Goal: Task Accomplishment & Management: Manage account settings

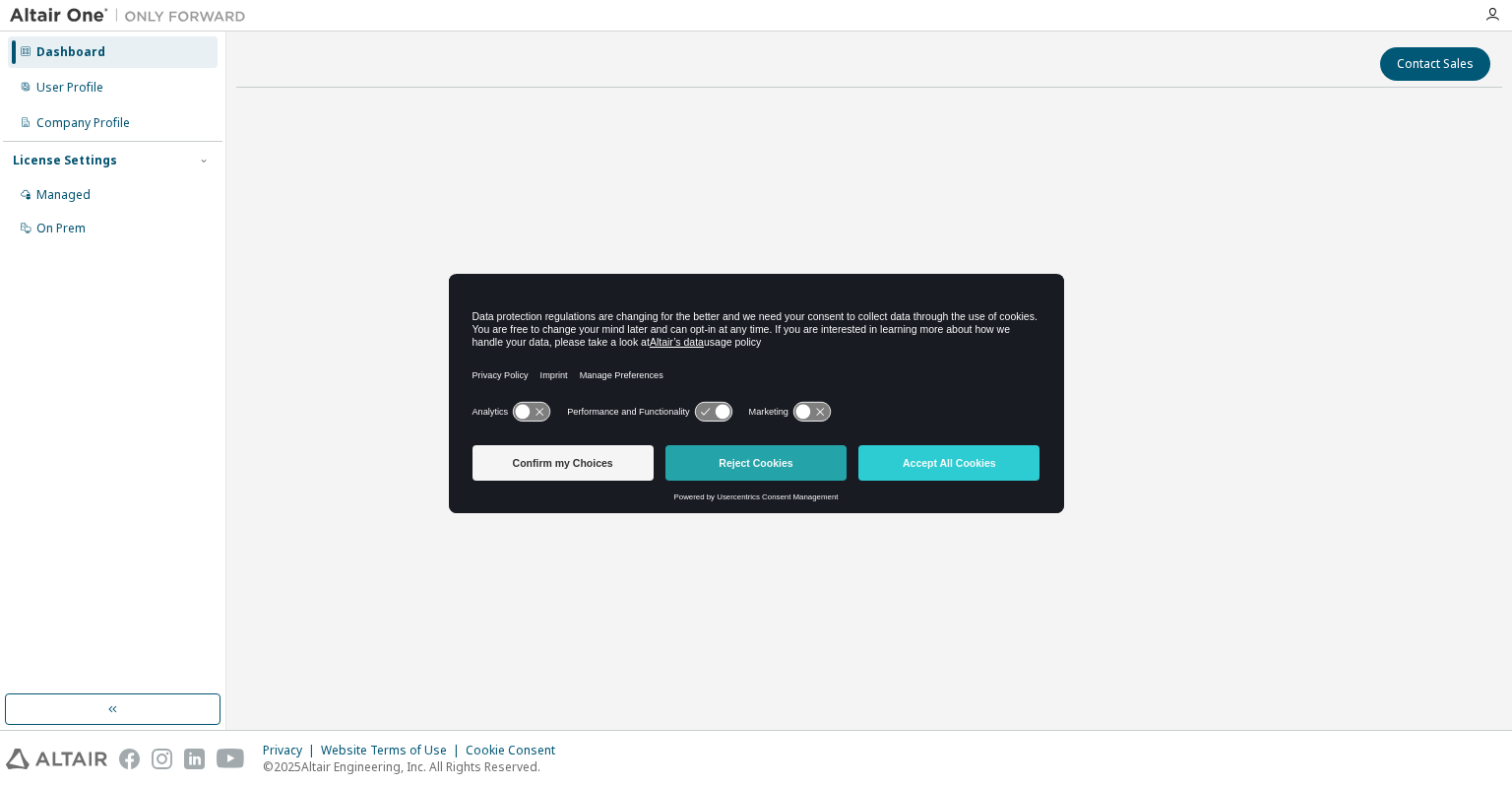
click at [767, 458] on button "Reject Cookies" at bounding box center [756, 463] width 181 height 36
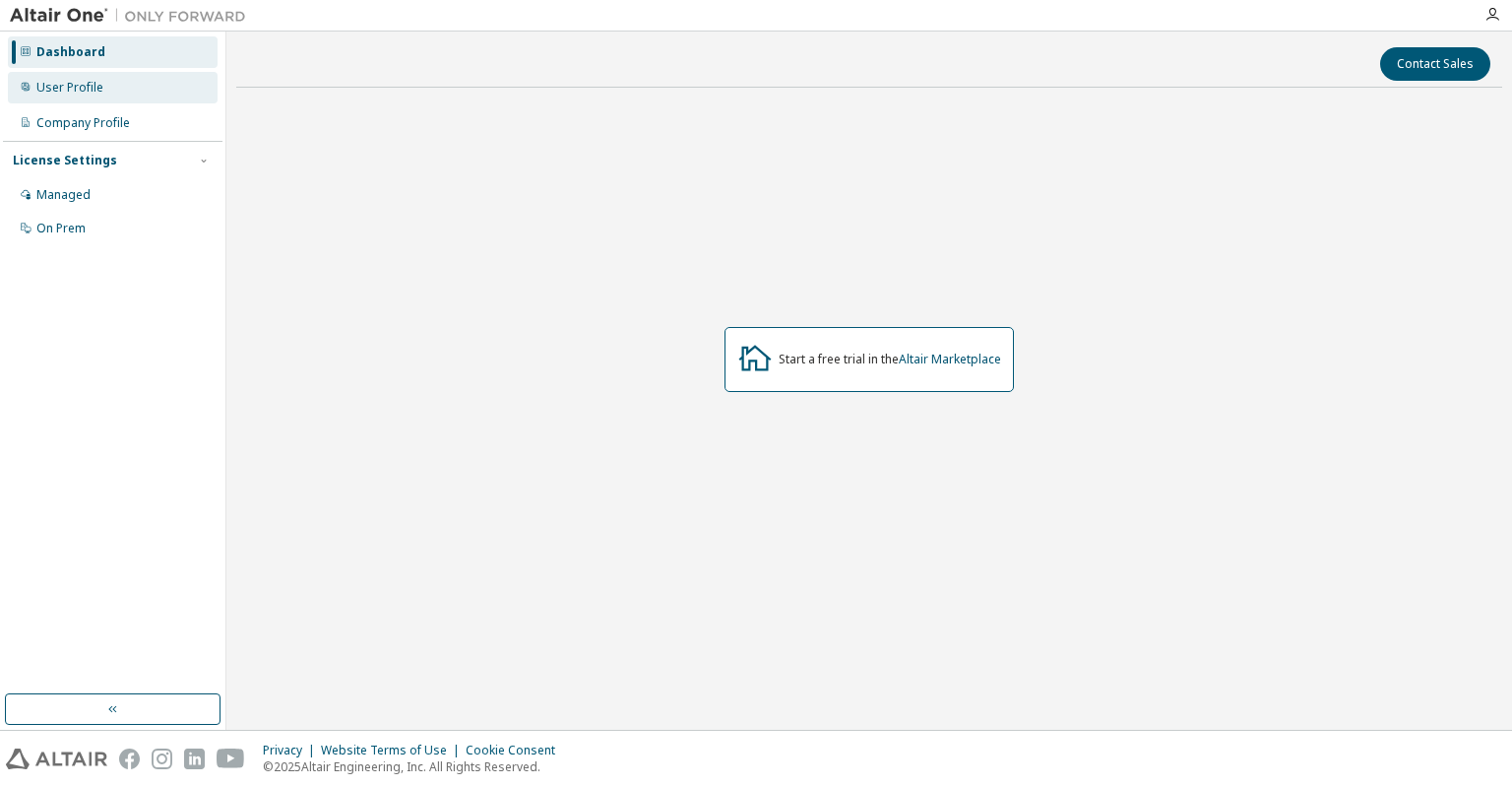
click at [84, 78] on div "User Profile" at bounding box center [112, 88] width 210 height 32
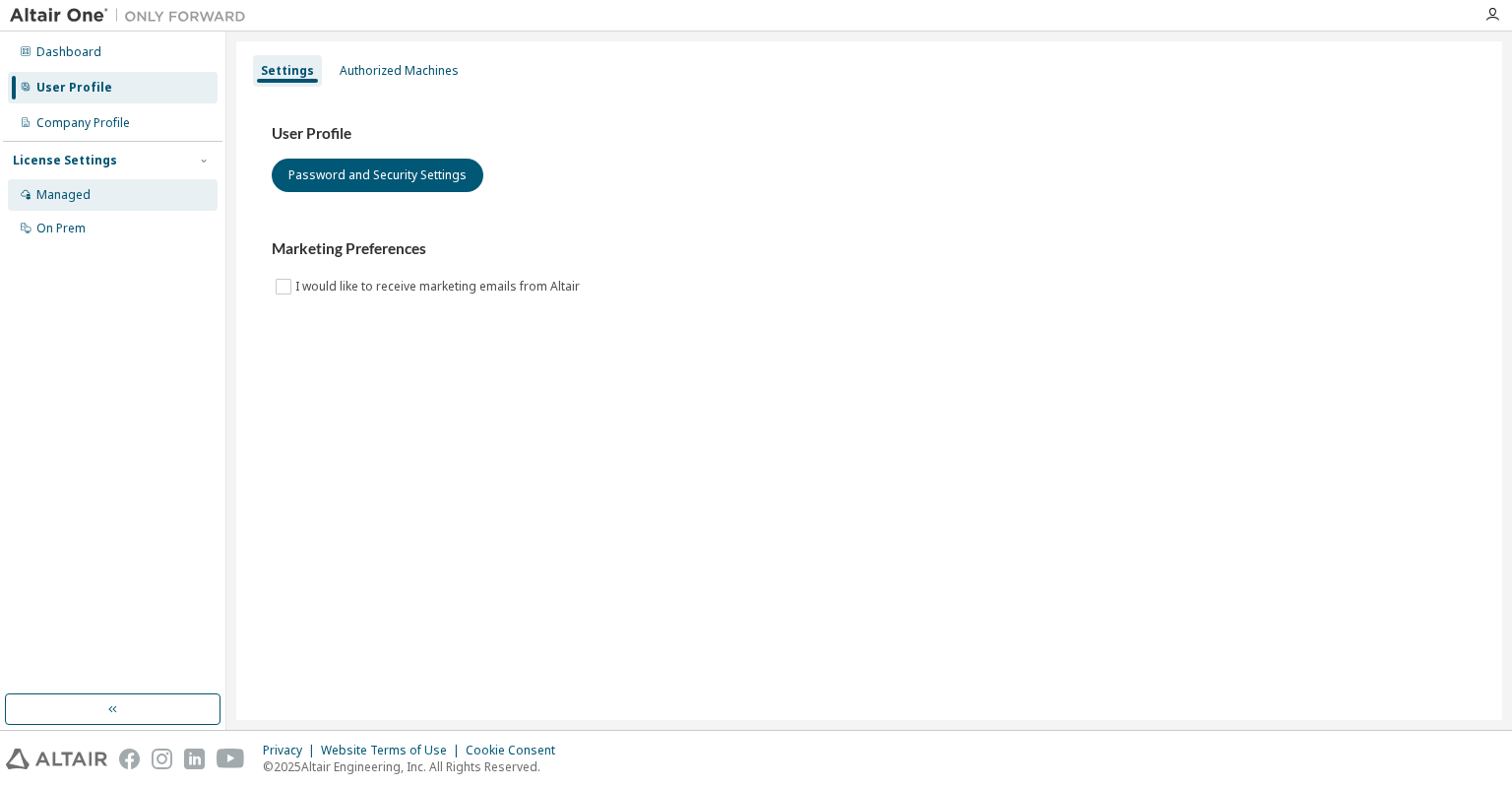
click at [74, 187] on div "Managed" at bounding box center [64, 195] width 54 height 16
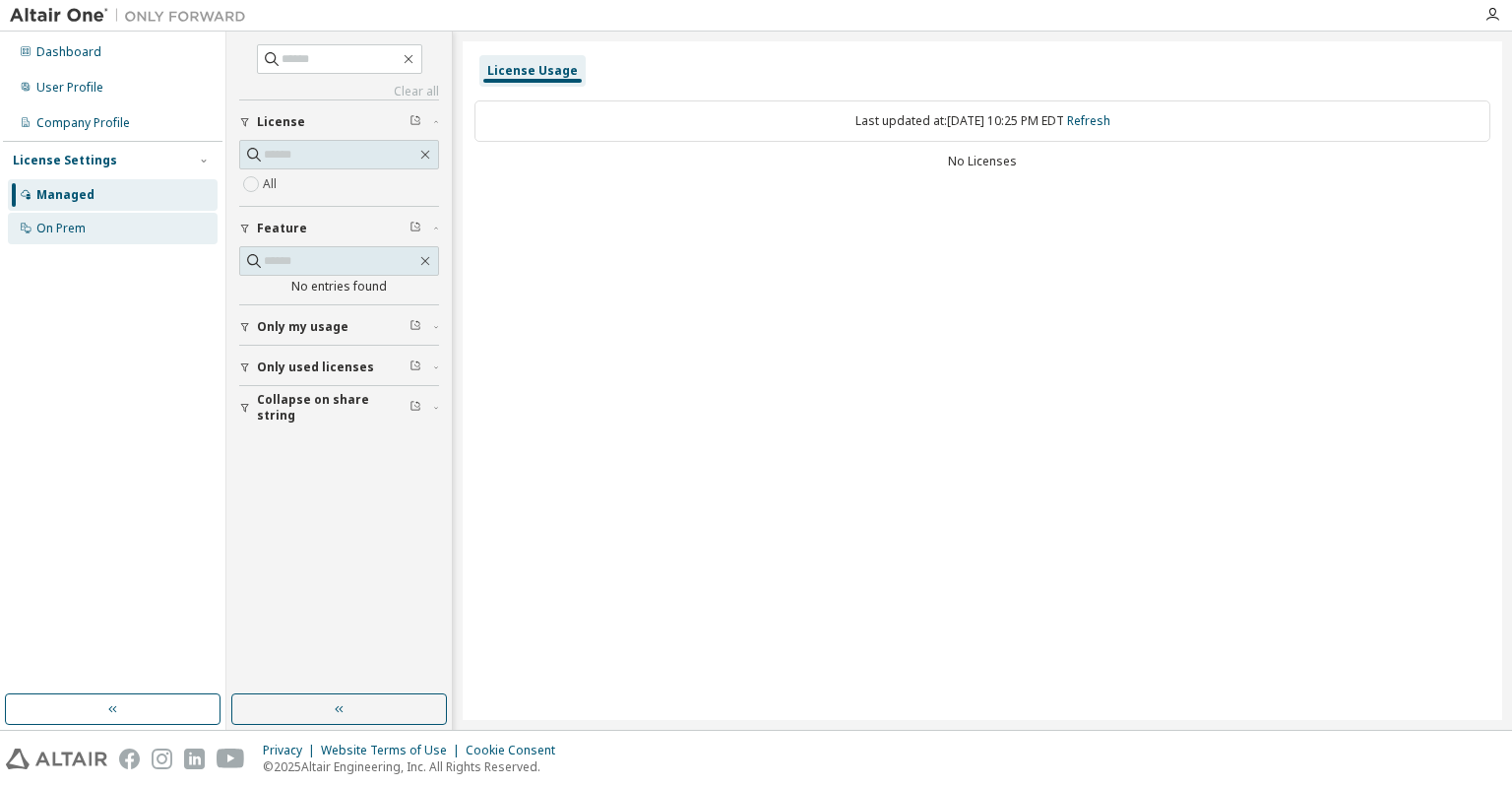
click at [65, 230] on div "On Prem" at bounding box center [61, 229] width 49 height 16
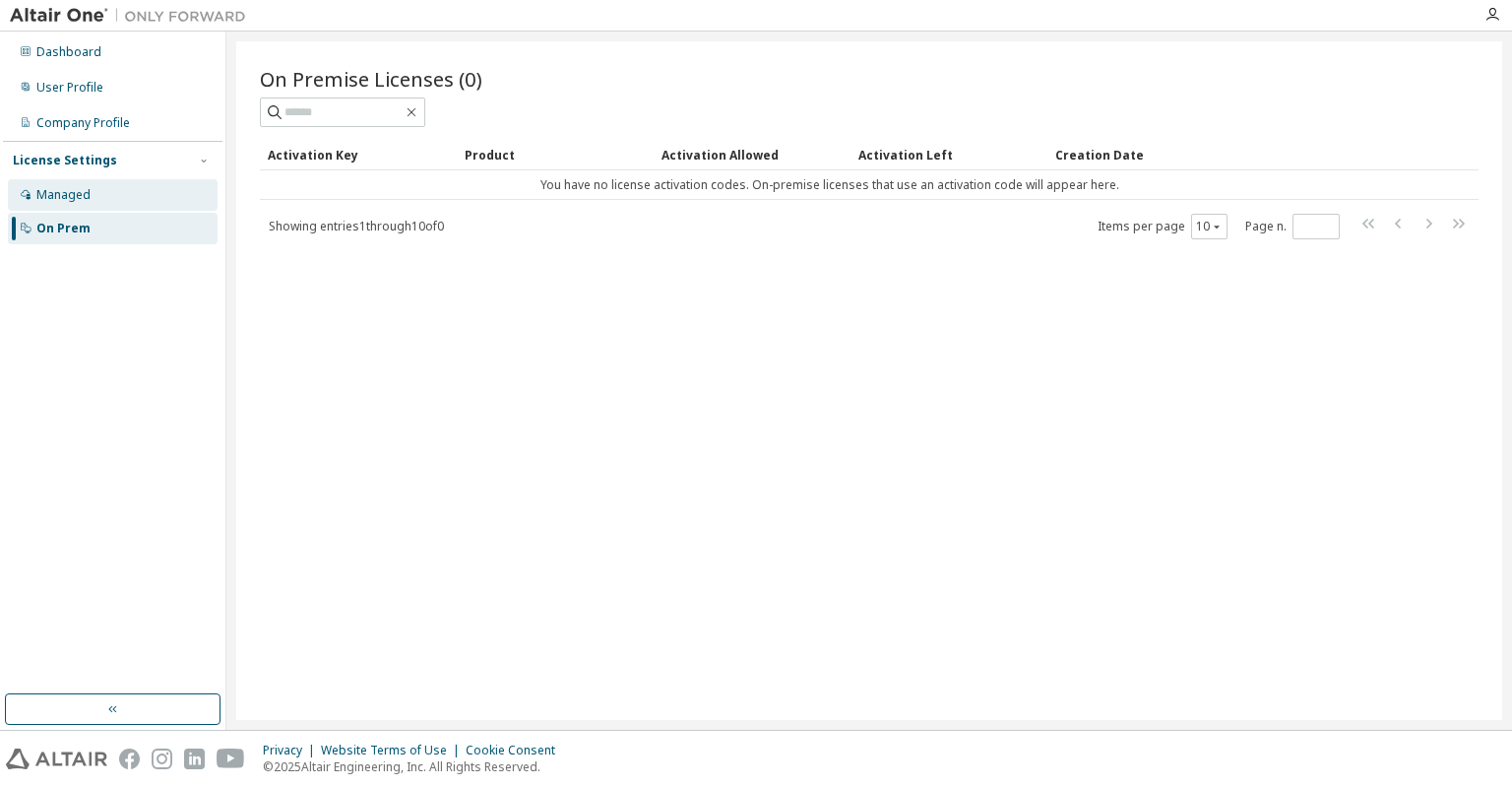
click at [57, 196] on div "Managed" at bounding box center [64, 195] width 54 height 16
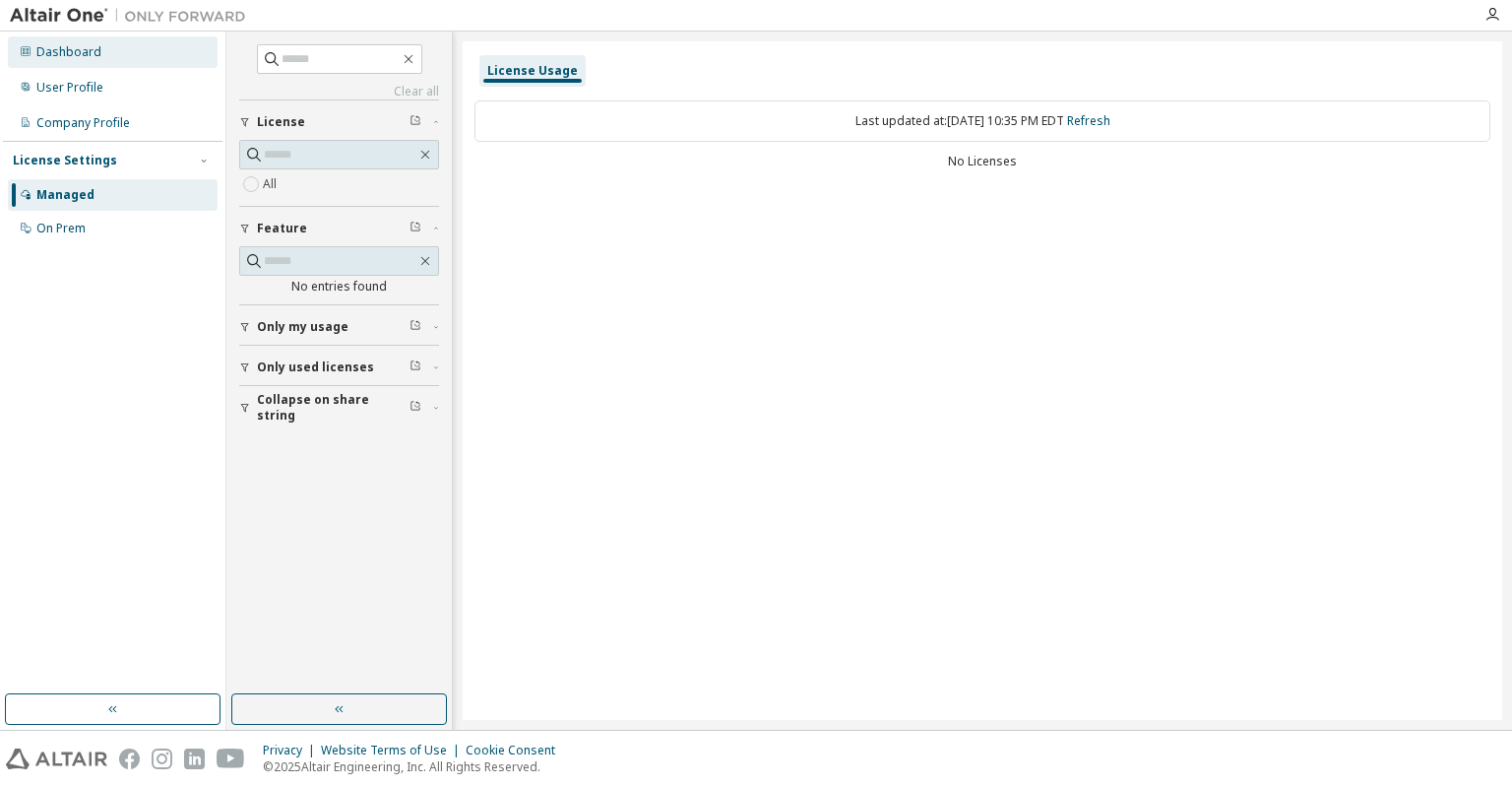
click at [66, 49] on div "Dashboard" at bounding box center [69, 53] width 65 height 16
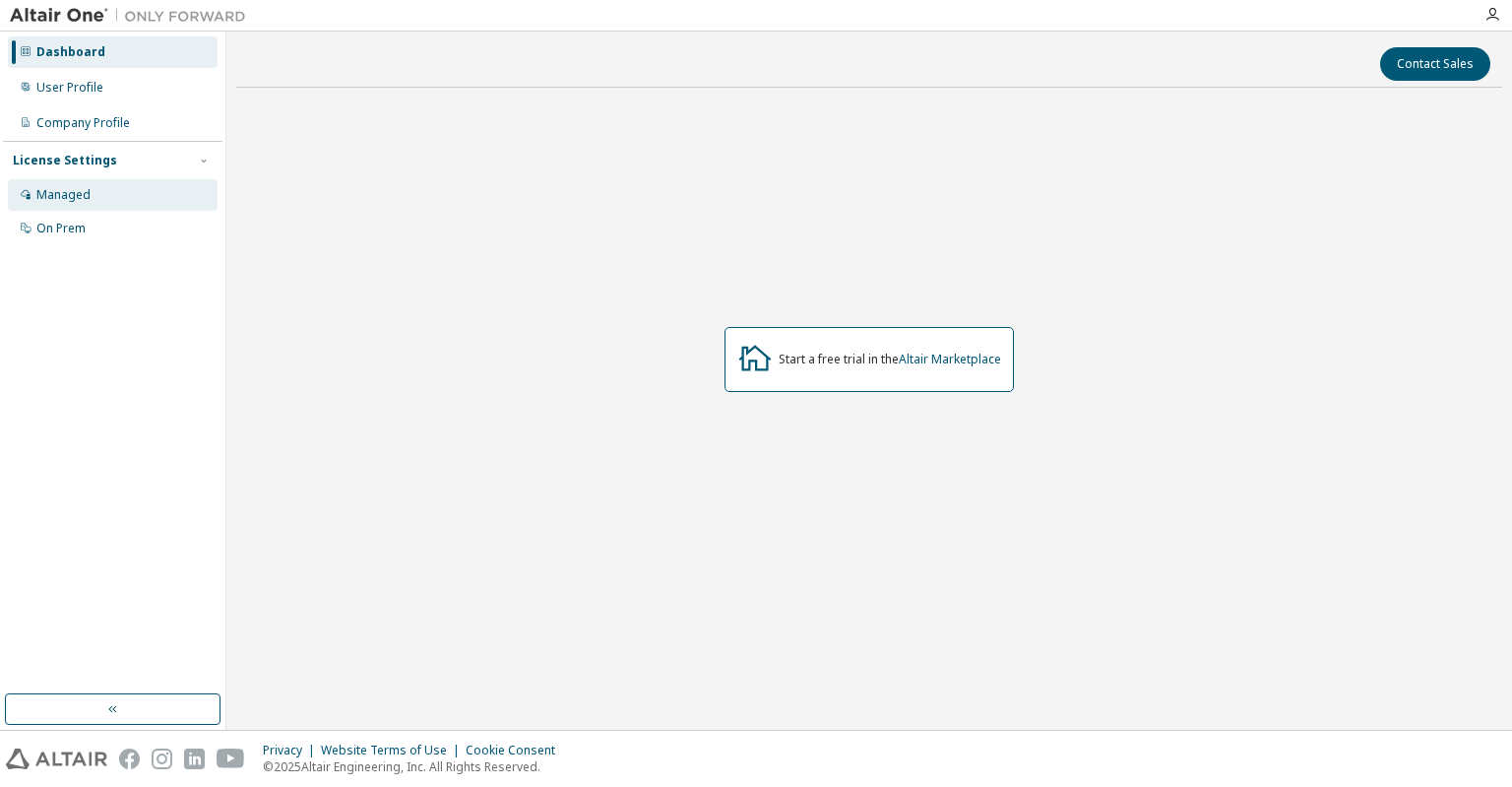
click at [62, 179] on div "Managed" at bounding box center [112, 195] width 210 height 32
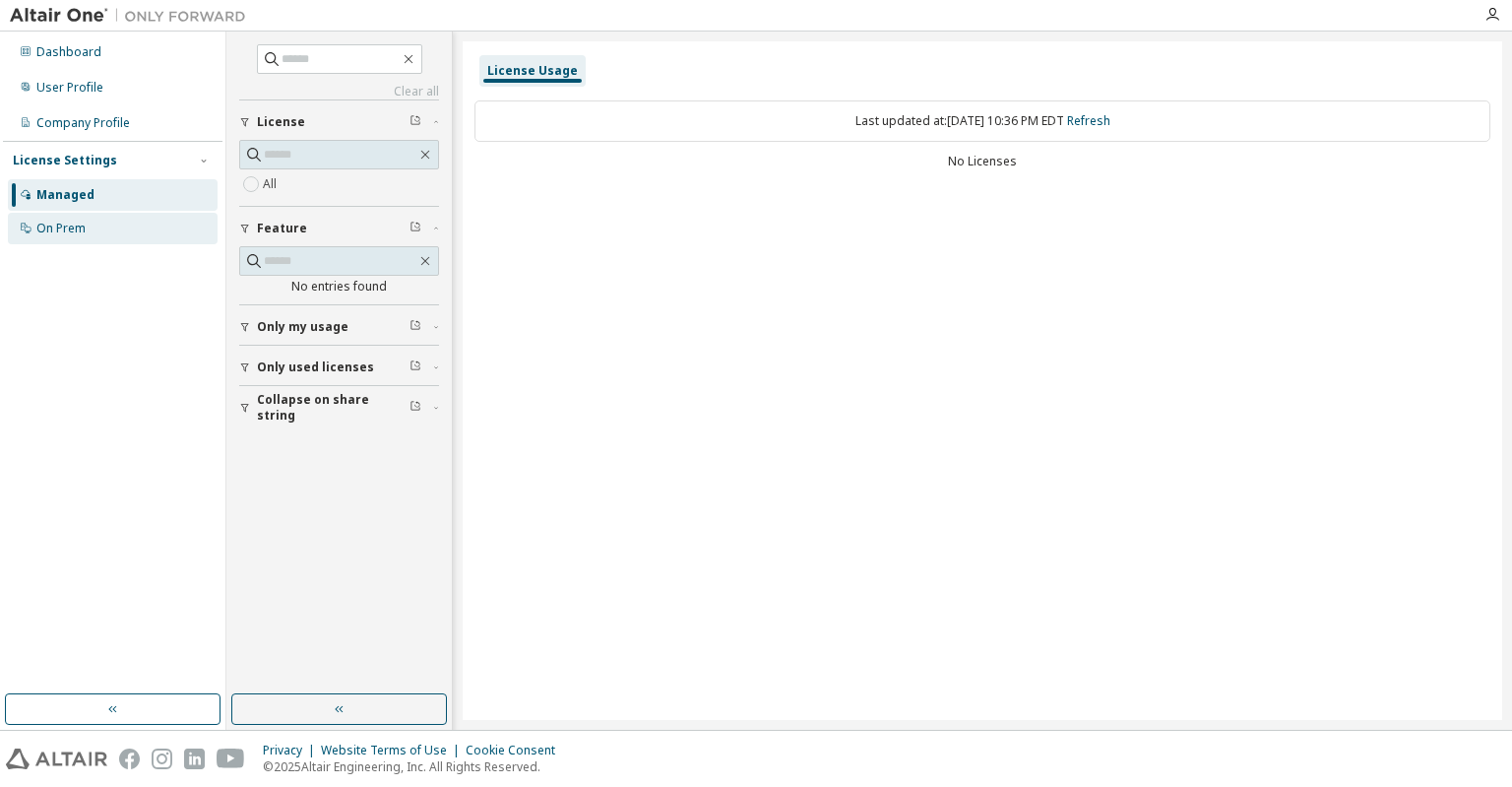
click at [92, 225] on div "On Prem" at bounding box center [112, 229] width 210 height 32
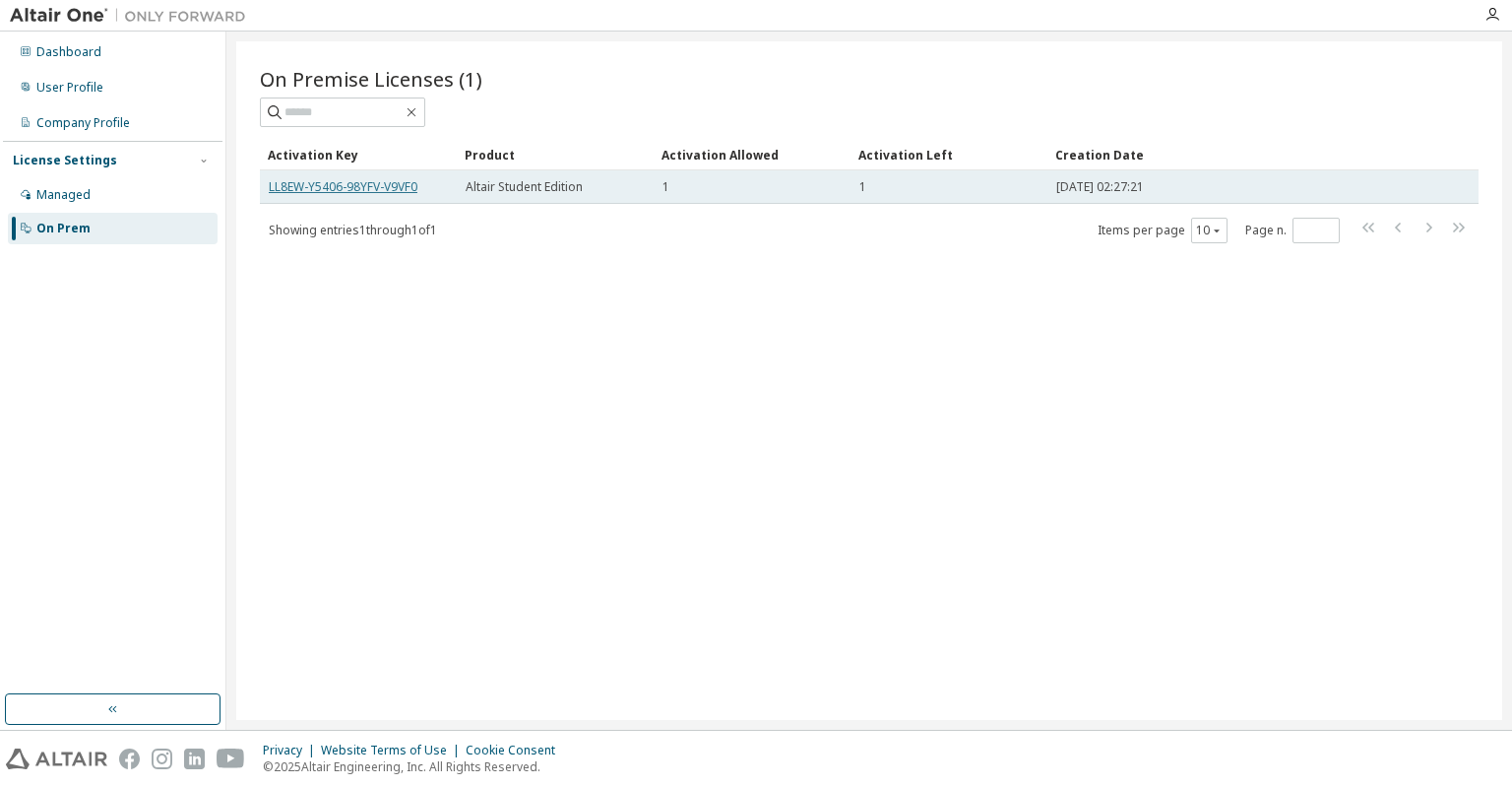
click at [324, 184] on link "LL8EW-Y5406-98YFV-V9VF0" at bounding box center [342, 186] width 148 height 17
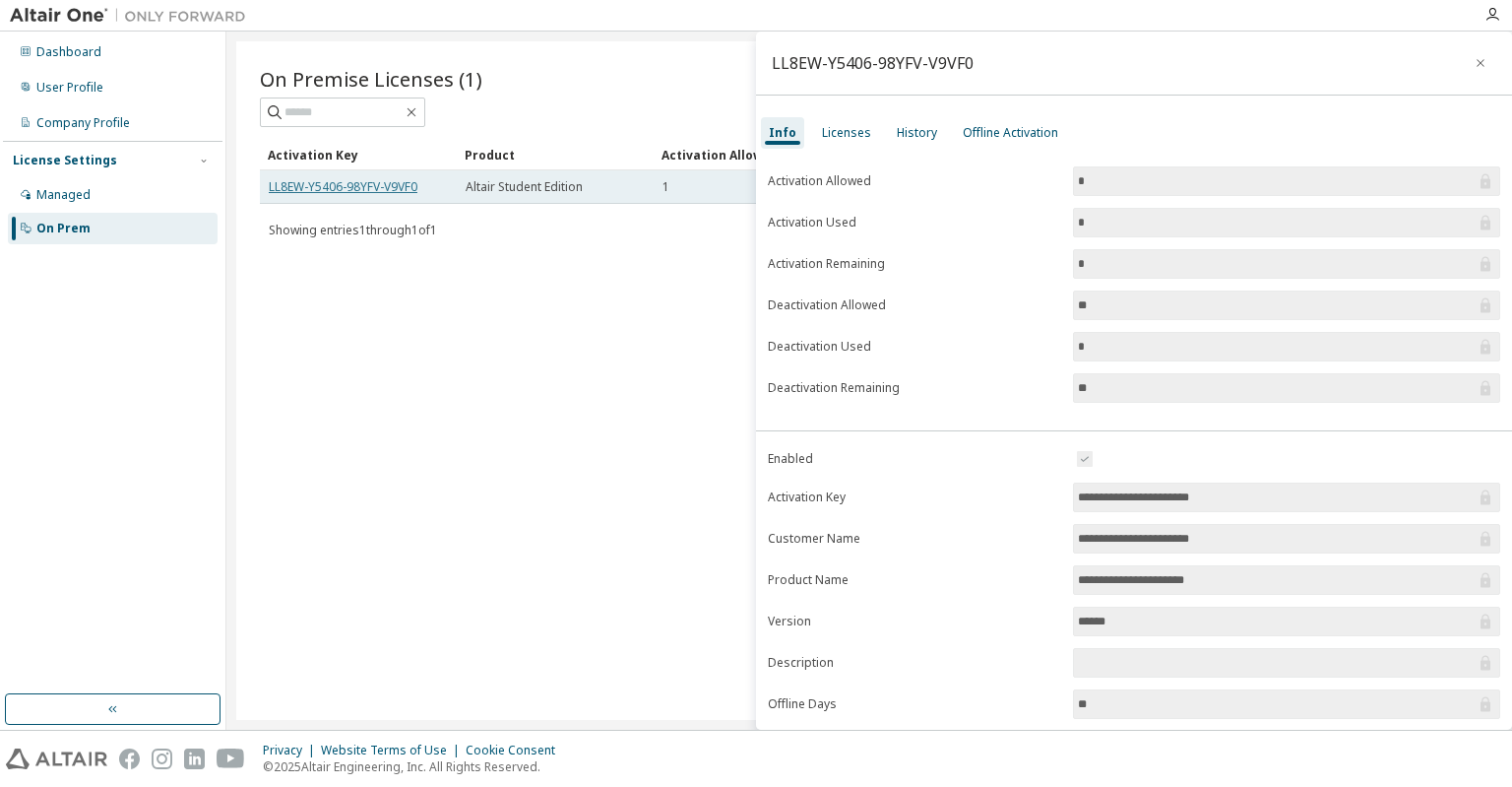
click at [309, 184] on link "LL8EW-Y5406-98YFV-V9VF0" at bounding box center [342, 186] width 148 height 17
click at [324, 190] on link "LL8EW-Y5406-98YFV-V9VF0" at bounding box center [342, 186] width 148 height 17
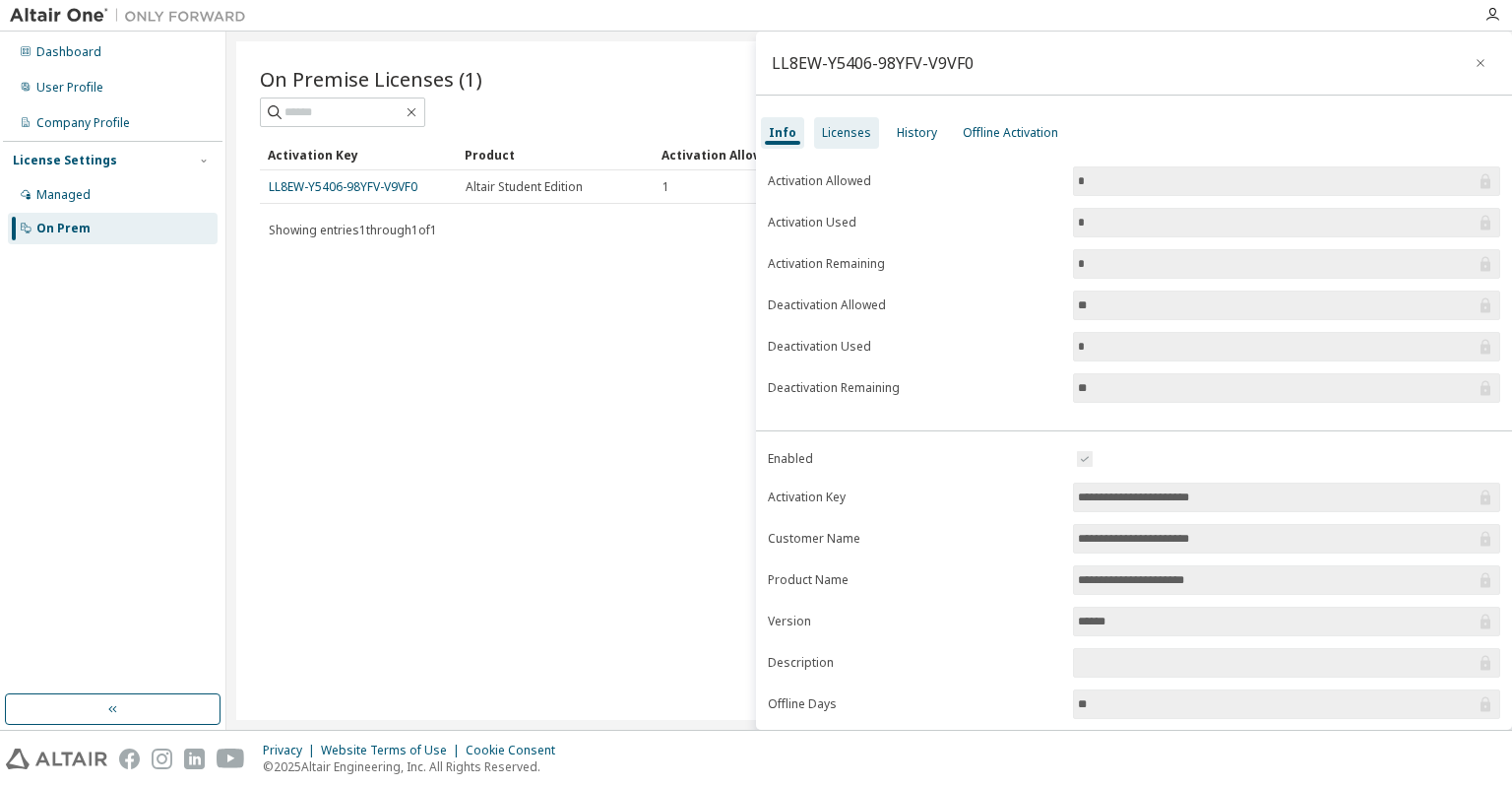
click at [840, 136] on div "Licenses" at bounding box center [846, 133] width 49 height 16
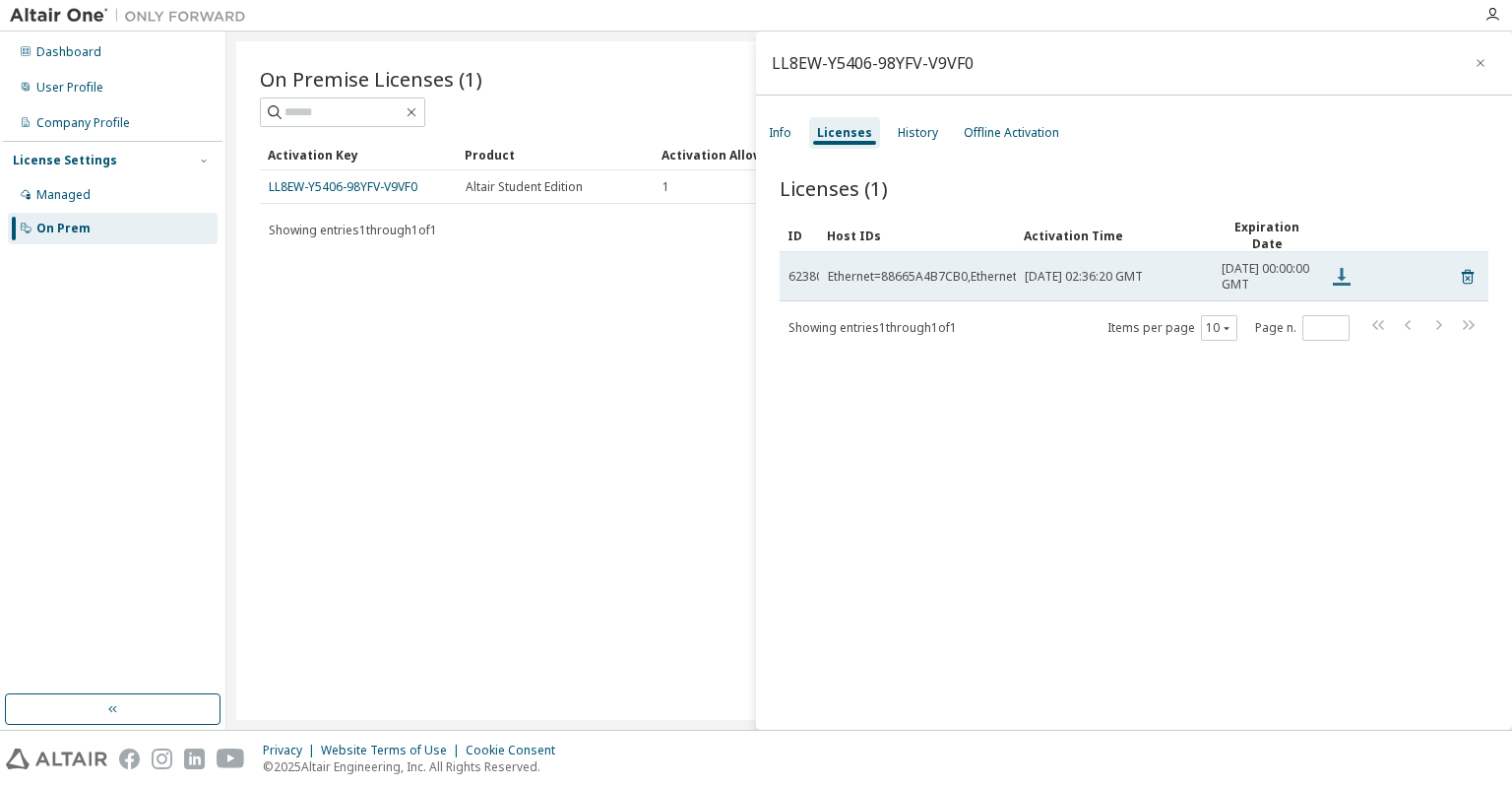
click at [1340, 270] on icon at bounding box center [1342, 277] width 18 height 18
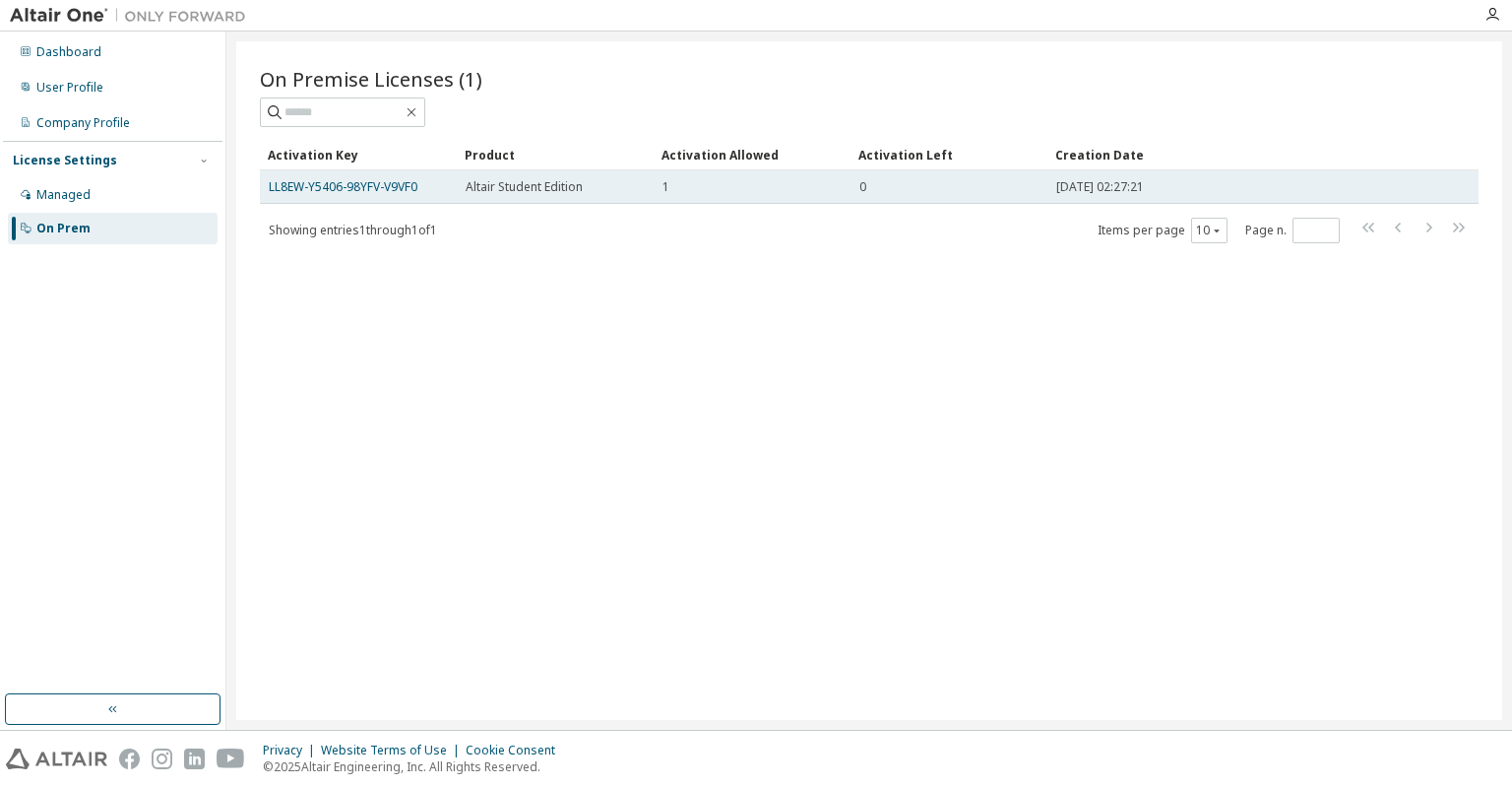
click at [366, 196] on td "LL8EW-Y5406-98YFV-V9VF0" at bounding box center [358, 187] width 197 height 34
click at [361, 190] on link "LL8EW-Y5406-98YFV-V9VF0" at bounding box center [342, 186] width 148 height 17
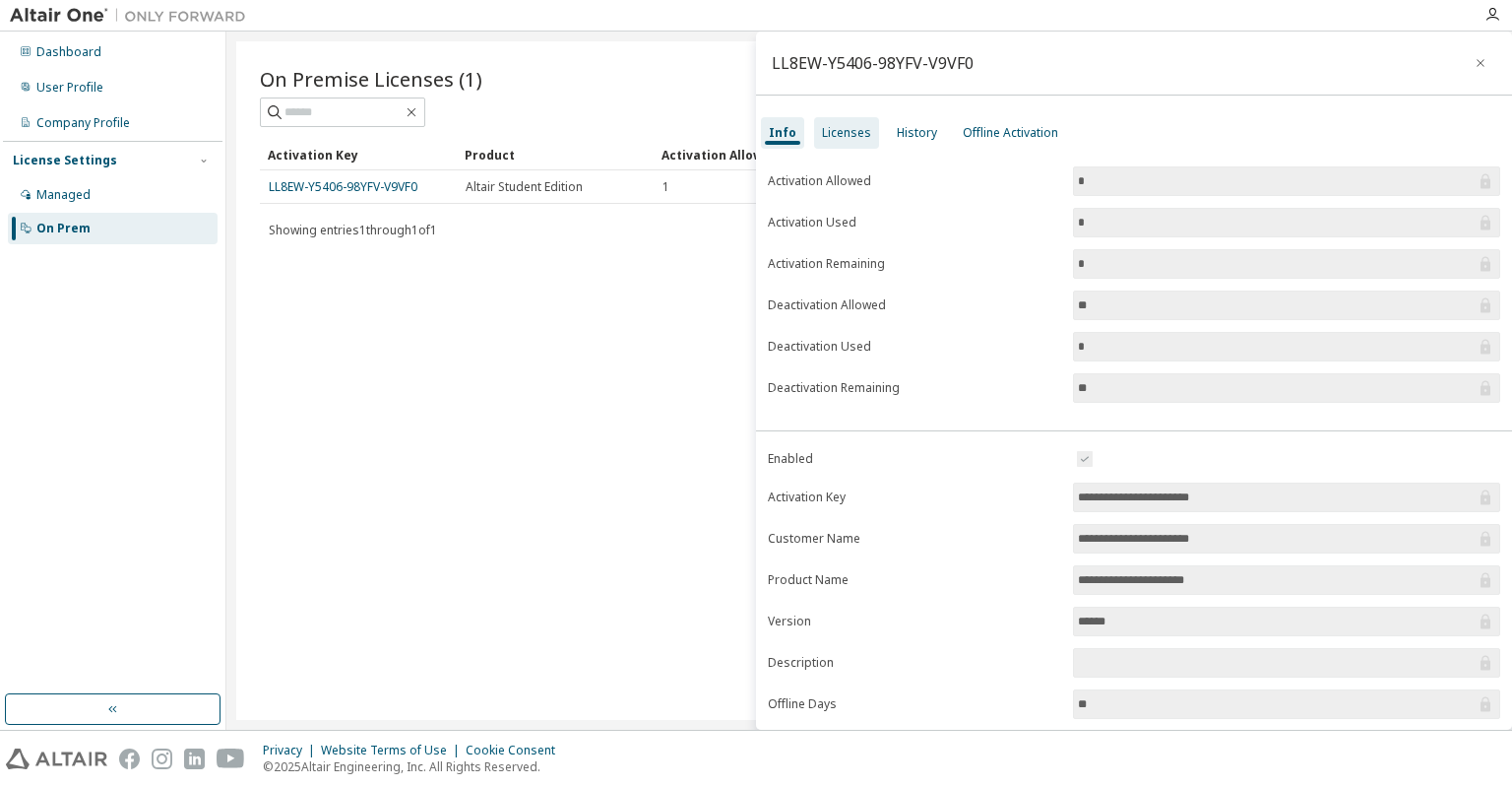
click at [842, 138] on div "Licenses" at bounding box center [846, 133] width 49 height 16
